Goal: Task Accomplishment & Management: Use online tool/utility

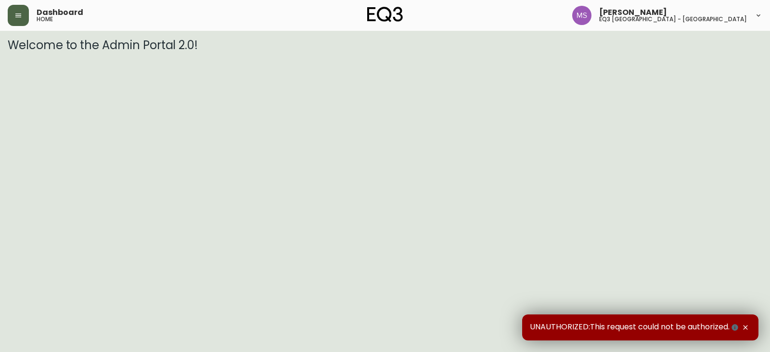
click at [12, 13] on button "button" at bounding box center [18, 15] width 21 height 21
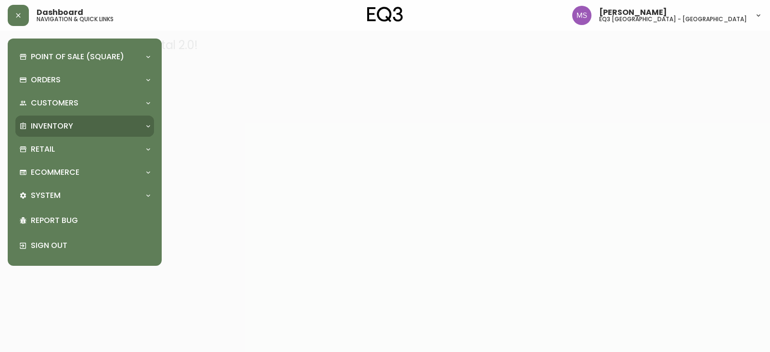
click at [66, 126] on p "Inventory" at bounding box center [52, 126] width 42 height 11
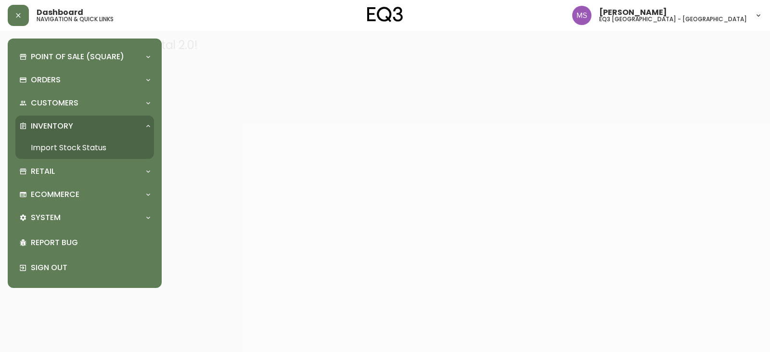
click at [71, 145] on link "Import Stock Status" at bounding box center [84, 148] width 139 height 22
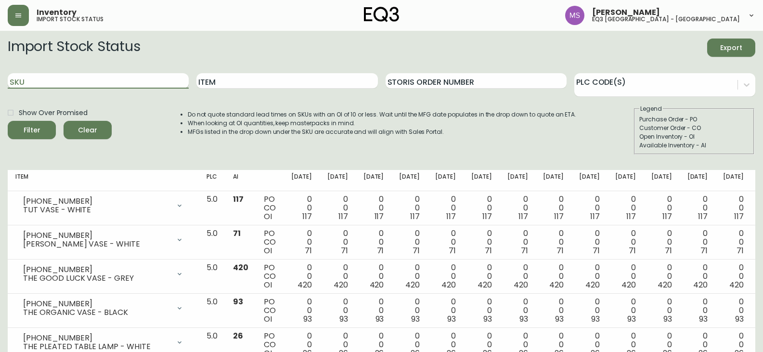
click at [49, 74] on input "SKU" at bounding box center [98, 80] width 181 height 15
paste input "[PHONE_NUMBER]"
type input "[PHONE_NUMBER]"
click at [27, 127] on icon "submit" at bounding box center [28, 128] width 13 height 13
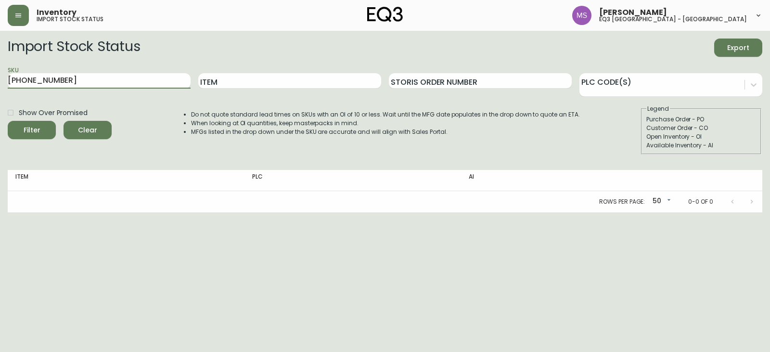
drag, startPoint x: 78, startPoint y: 84, endPoint x: 0, endPoint y: 85, distance: 77.5
click at [0, 85] on main "Import Stock Status Export SKU [PHONE_NUMBER] Item Storis Order Number PLC Code…" at bounding box center [385, 122] width 770 height 182
click at [20, 15] on icon "button" at bounding box center [18, 16] width 8 height 8
